Goal: Task Accomplishment & Management: Manage account settings

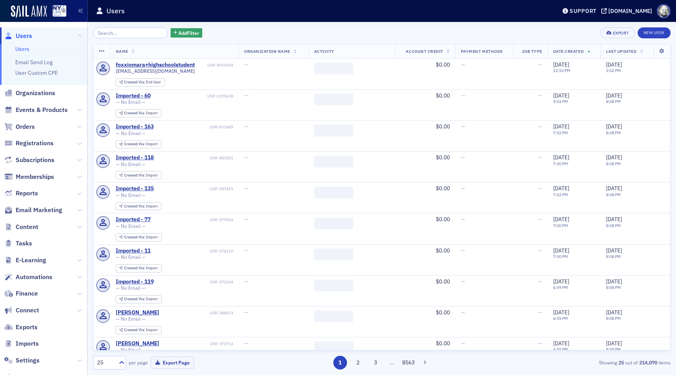
scroll to position [43, 0]
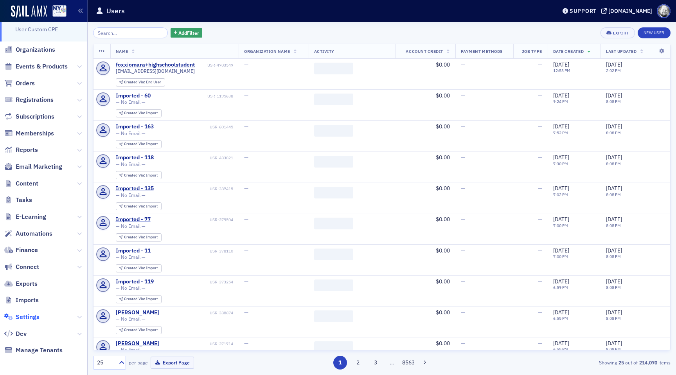
click at [31, 315] on span "Settings" at bounding box center [28, 317] width 24 height 9
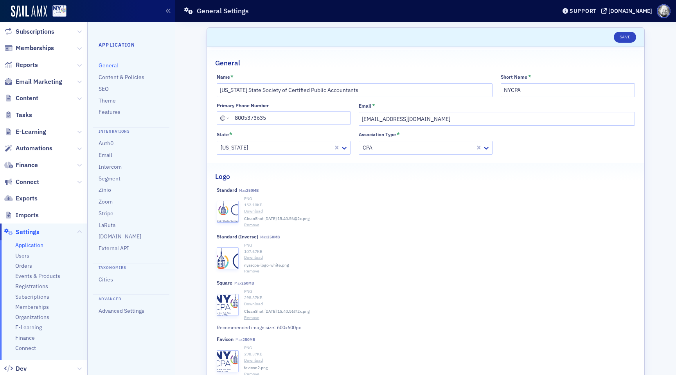
scroll to position [122, 0]
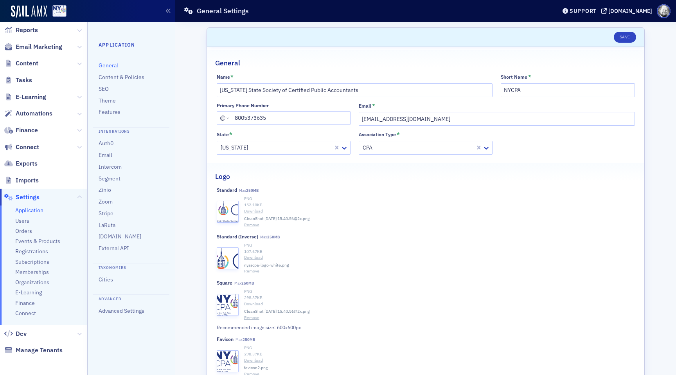
click at [24, 216] on ul "Application Users Orders Events & Products Registrations Subscriptions Membersh…" at bounding box center [43, 265] width 87 height 120
click at [24, 220] on span "Users" at bounding box center [22, 220] width 14 height 7
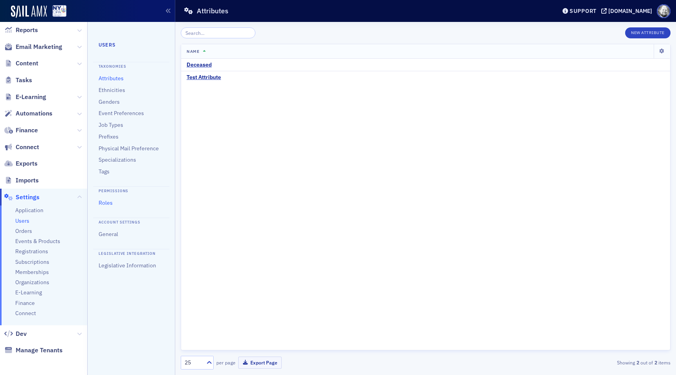
click at [102, 201] on link "Roles" at bounding box center [106, 202] width 14 height 7
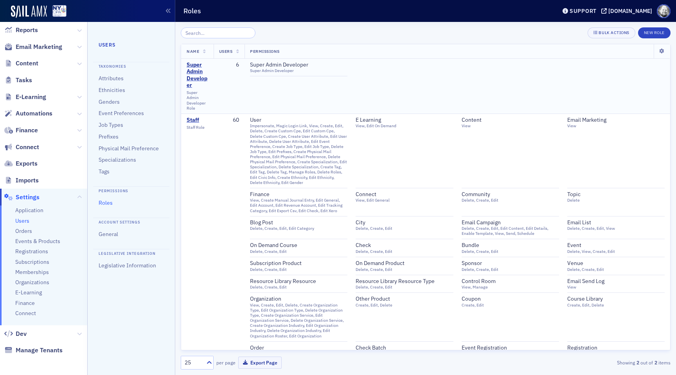
click at [455, 83] on td "Super Admin Developer Super Admin Developer" at bounding box center [458, 86] width 426 height 55
click at [192, 122] on div "Staff" at bounding box center [196, 120] width 18 height 7
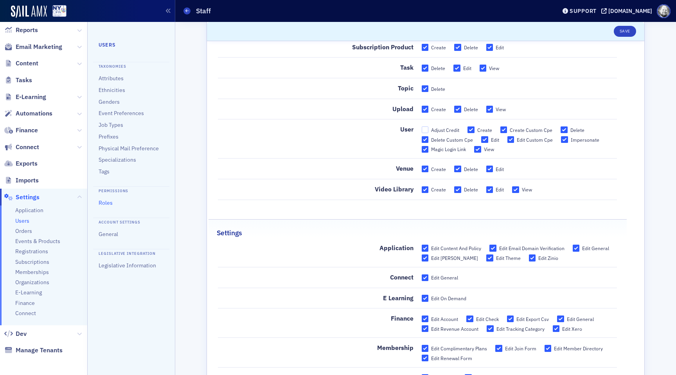
scroll to position [1713, 0]
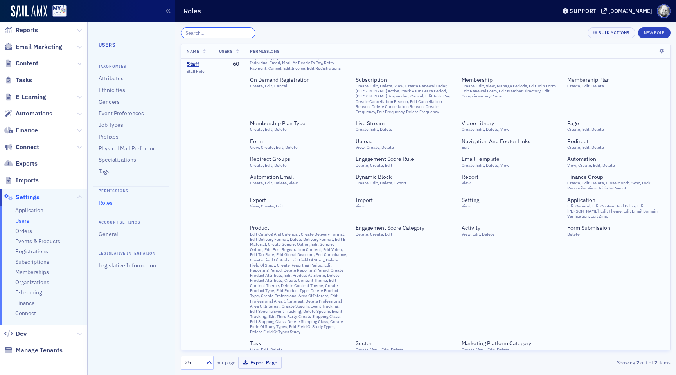
scroll to position [304, 0]
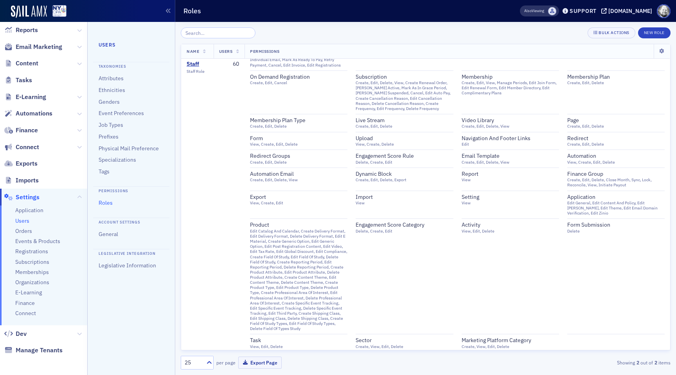
click at [548, 10] on span at bounding box center [552, 11] width 8 height 8
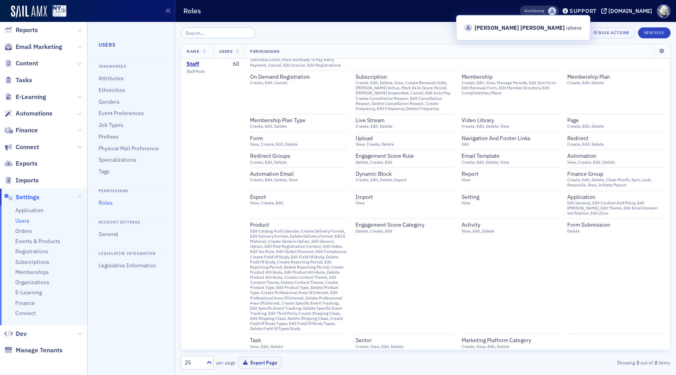
click at [548, 10] on span at bounding box center [552, 11] width 8 height 8
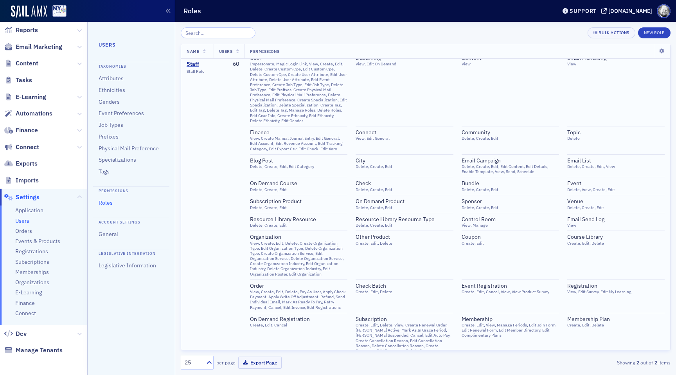
scroll to position [0, 0]
